Goal: Task Accomplishment & Management: Manage account settings

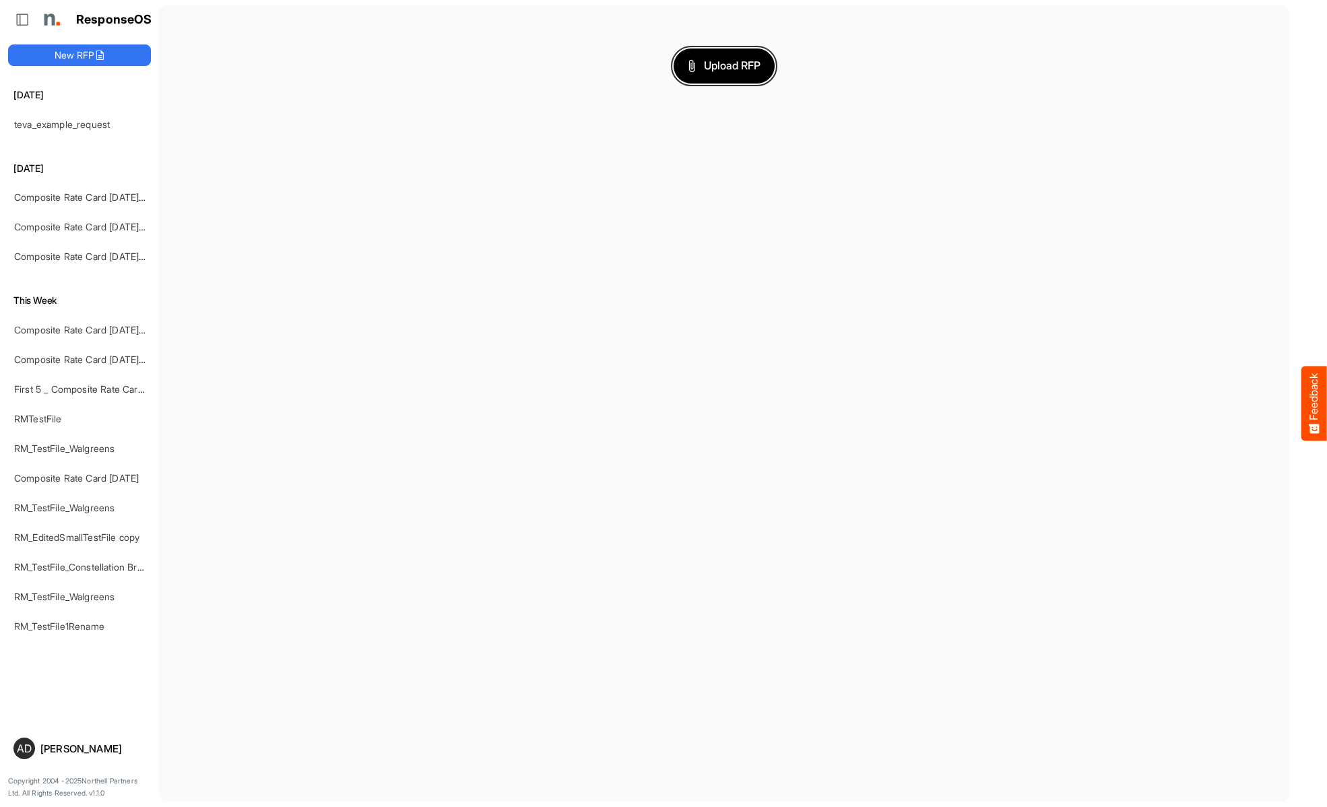
click at [724, 65] on span "Upload RFP" at bounding box center [724, 66] width 73 height 18
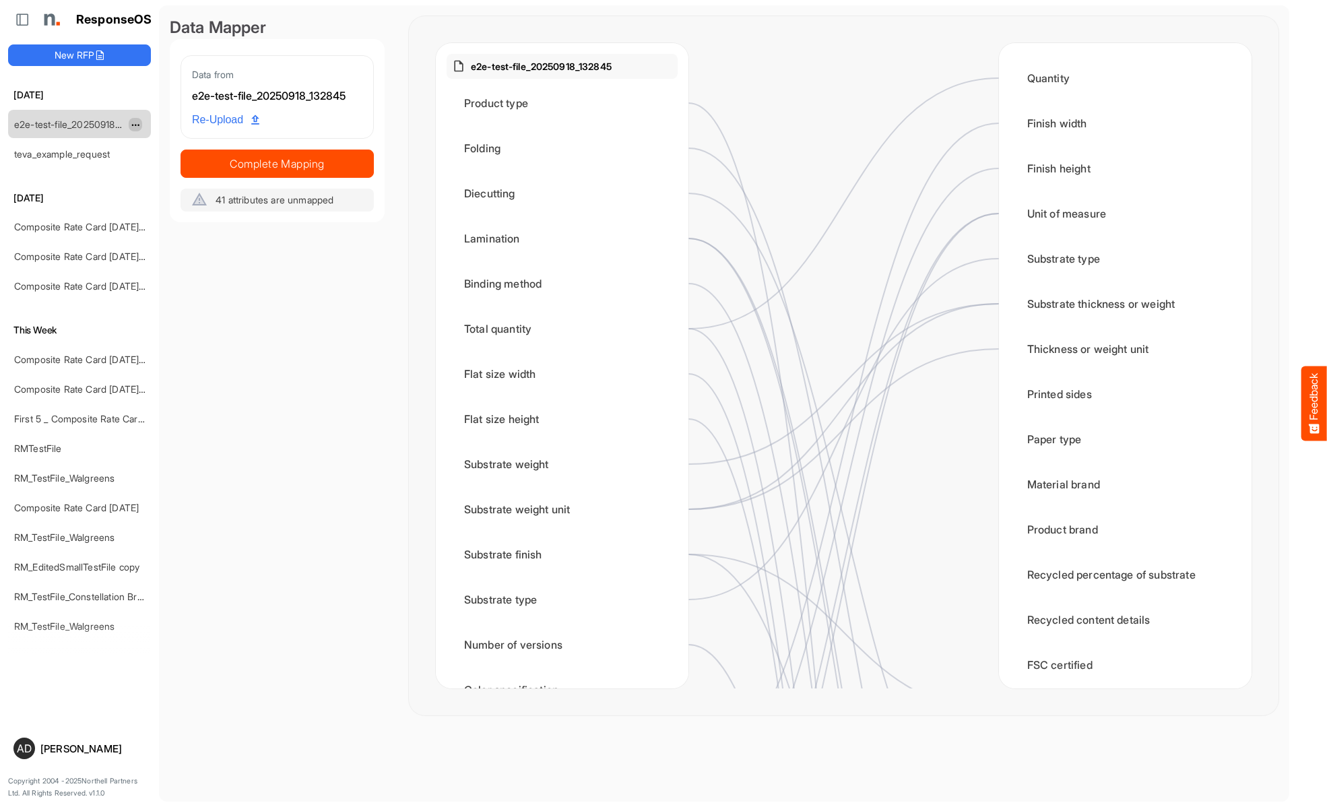
click at [135, 124] on span "dropdownbutton" at bounding box center [134, 125] width 7 height 9
click at [169, 145] on li "Rename" at bounding box center [169, 145] width 81 height 20
type input "**********"
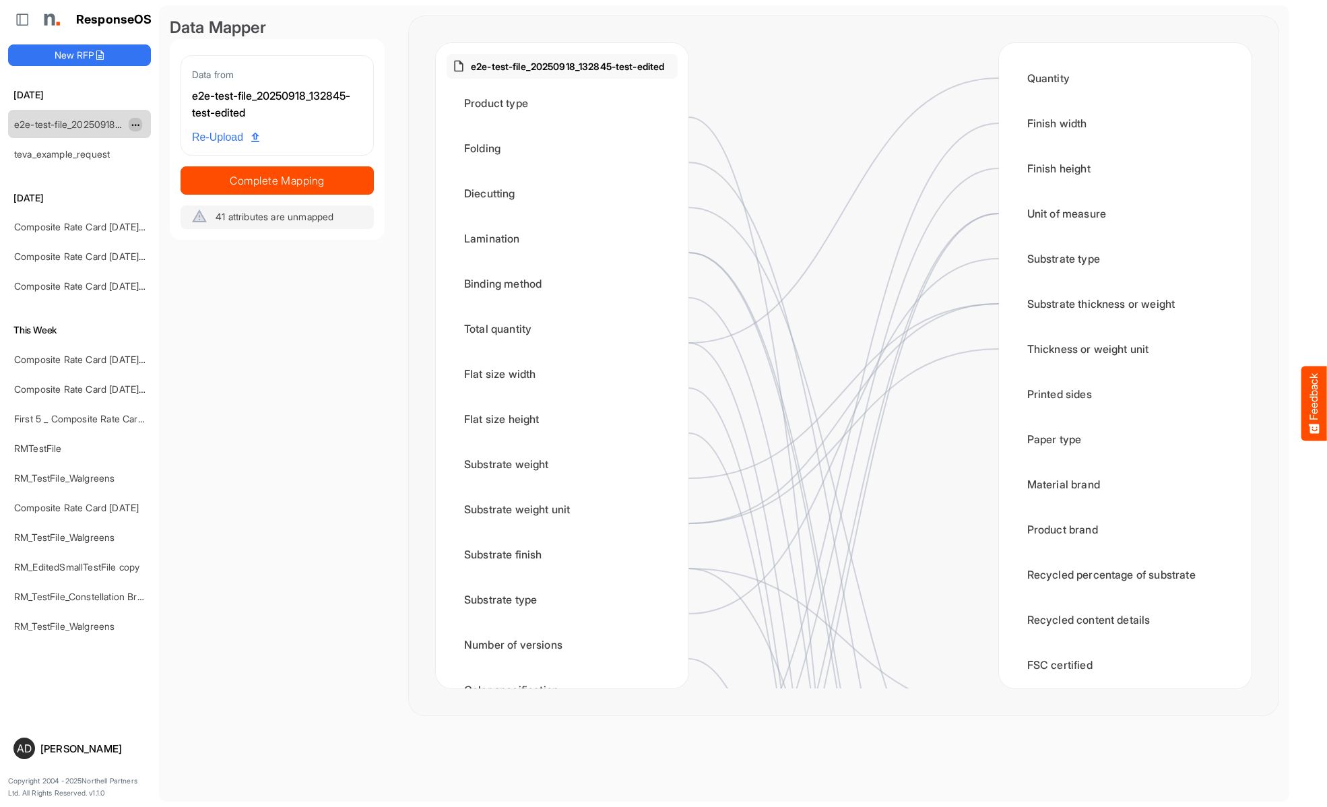
click at [135, 124] on span "dropdownbutton" at bounding box center [134, 125] width 7 height 9
click at [169, 166] on li "Delete" at bounding box center [169, 166] width 81 height 20
